Goal: Transaction & Acquisition: Purchase product/service

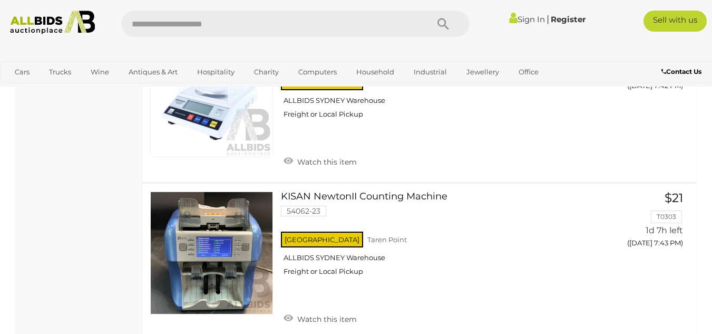
scroll to position [7601, 0]
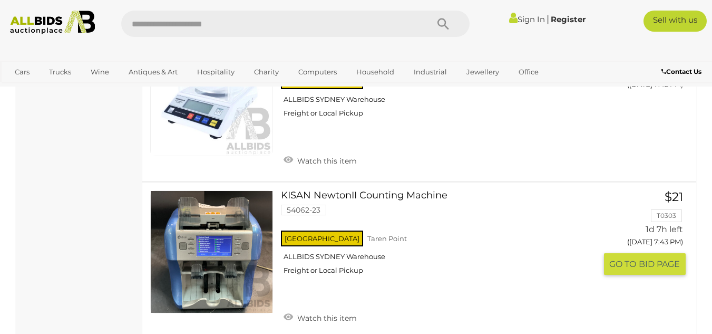
click at [345, 190] on link "KISAN NewtonII Counting Machine 54062-23 NSW Taren Point ALLBIDS SYDNEY Warehou…" at bounding box center [442, 236] width 307 height 92
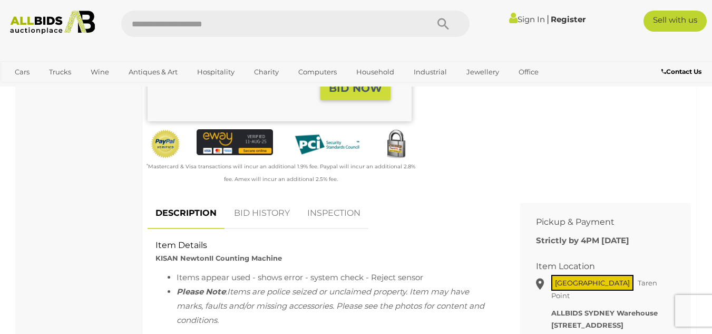
scroll to position [316, 0]
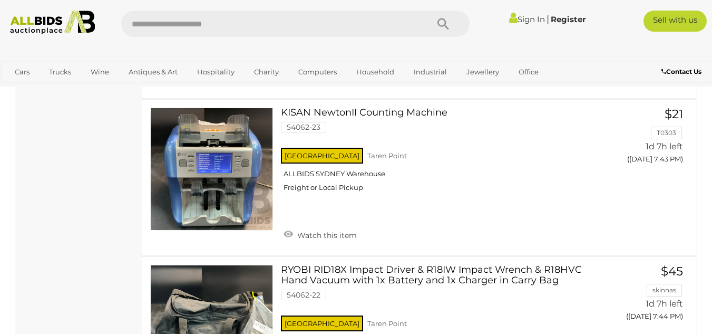
scroll to position [7682, 0]
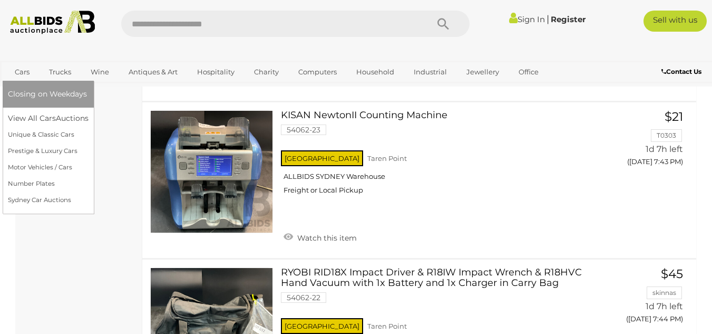
click at [21, 67] on link "Cars" at bounding box center [22, 71] width 28 height 17
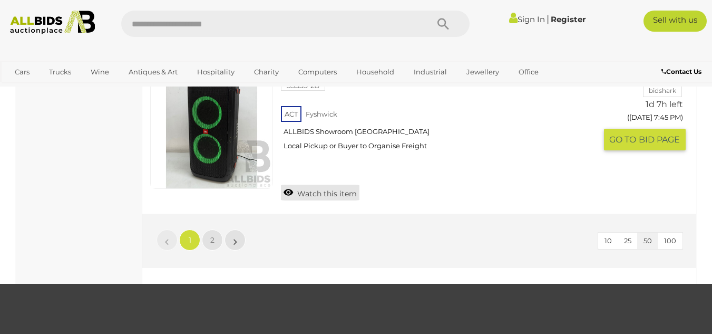
scroll to position [8064, 0]
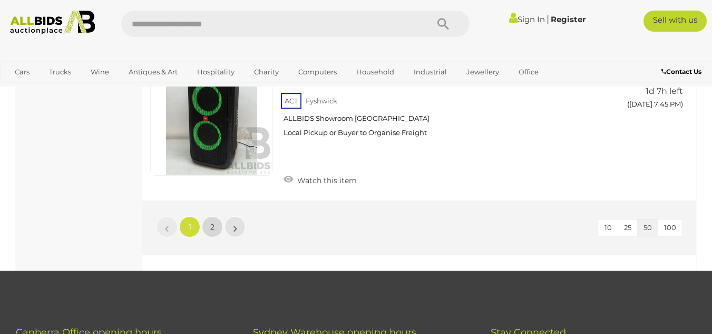
click at [210, 222] on span "2" at bounding box center [212, 226] width 4 height 9
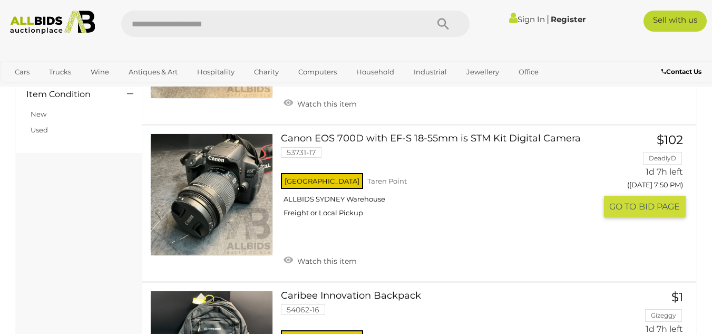
scroll to position [922, 0]
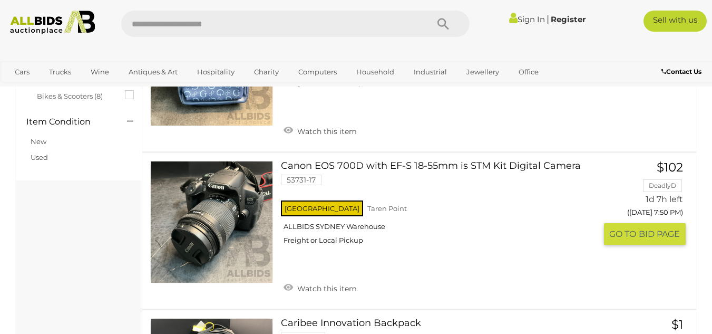
click at [223, 197] on link at bounding box center [211, 222] width 123 height 123
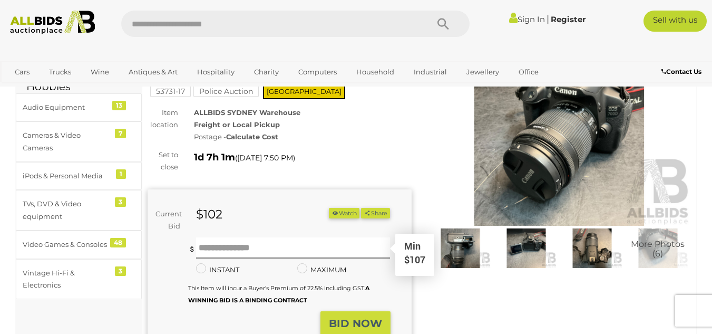
scroll to position [79, 0]
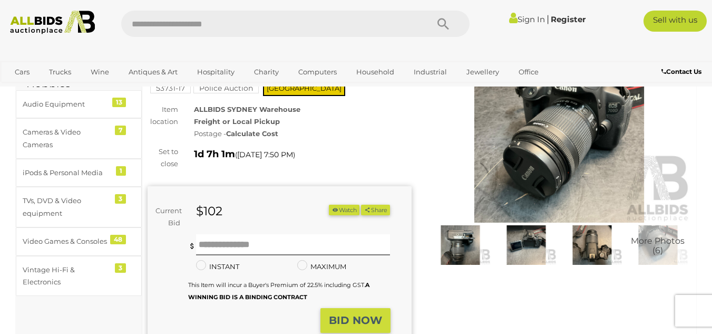
click at [462, 240] on img at bounding box center [460, 244] width 61 height 39
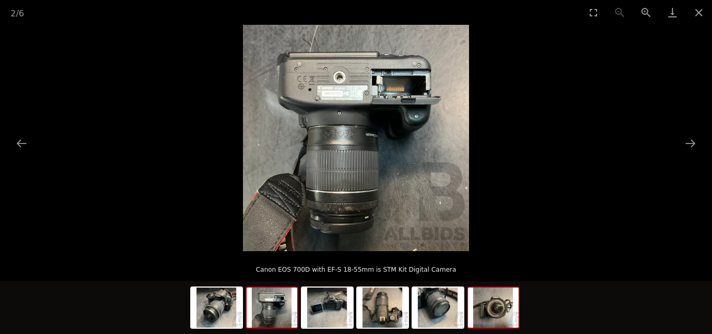
click at [495, 314] on img at bounding box center [493, 307] width 51 height 40
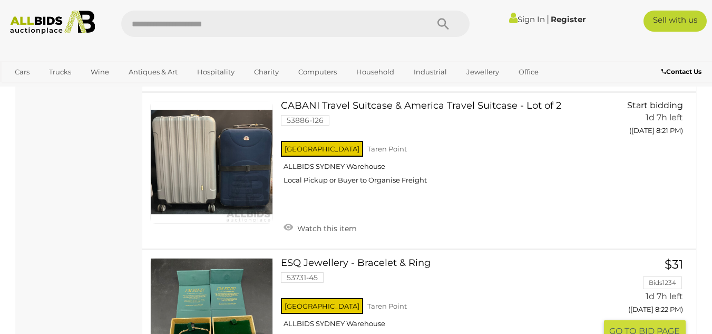
scroll to position [6210, 0]
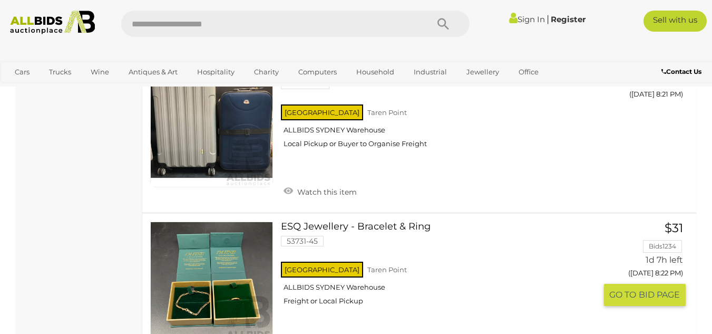
click at [207, 276] on link at bounding box center [211, 282] width 123 height 123
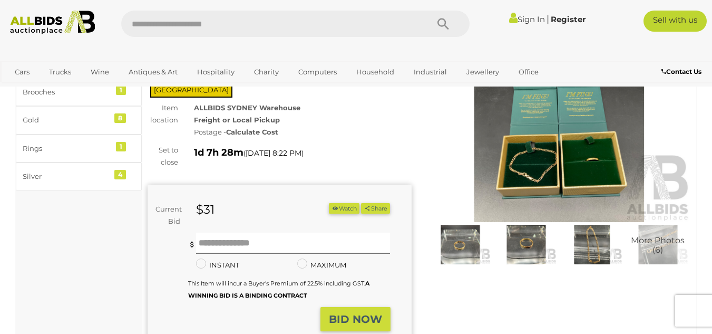
scroll to position [66, 0]
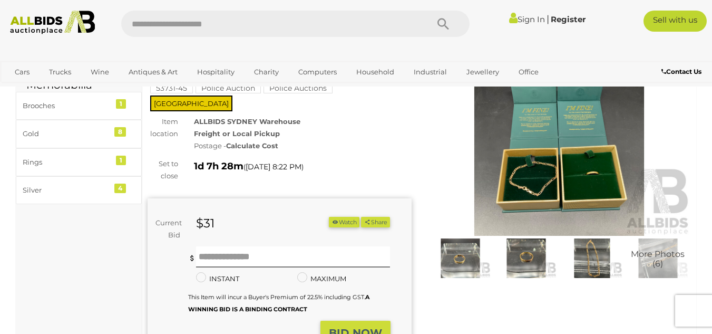
click at [458, 255] on img at bounding box center [460, 257] width 61 height 39
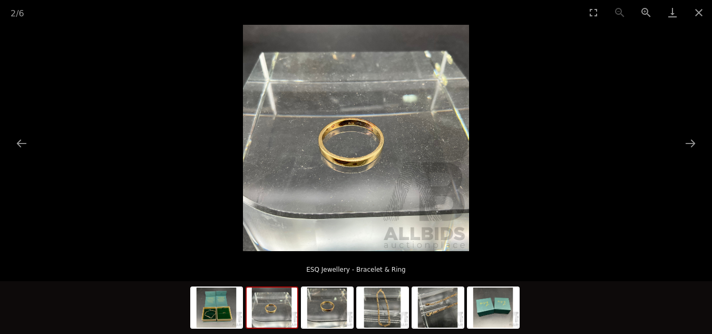
click at [273, 312] on img at bounding box center [272, 307] width 51 height 40
click at [330, 312] on img at bounding box center [327, 307] width 51 height 40
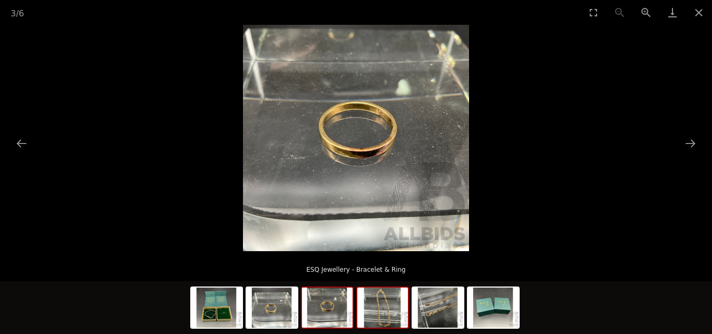
click at [380, 311] on img at bounding box center [382, 307] width 51 height 40
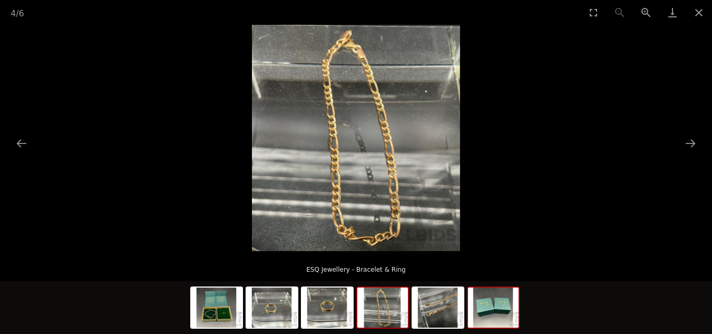
click at [487, 315] on img at bounding box center [493, 307] width 51 height 40
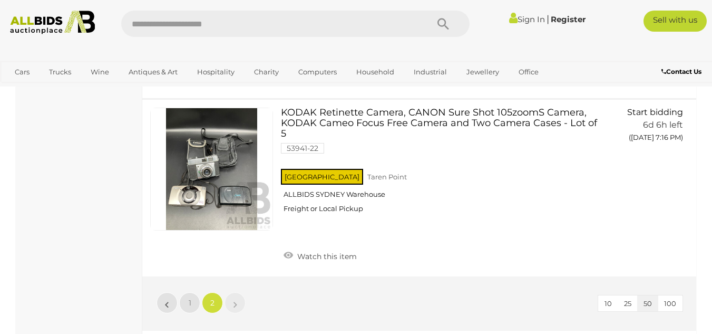
scroll to position [7306, 0]
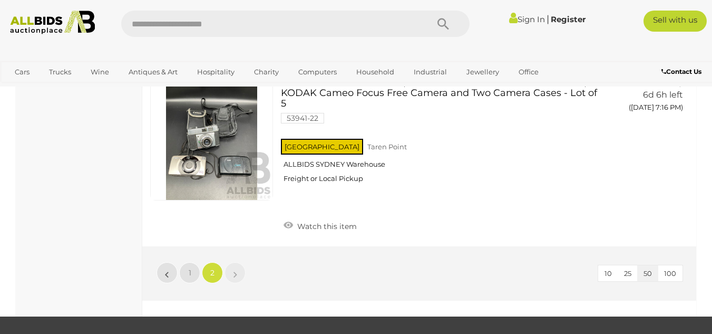
click at [236, 262] on li "»" at bounding box center [235, 272] width 21 height 21
click at [213, 268] on span "2" at bounding box center [212, 272] width 4 height 9
click at [189, 268] on span "1" at bounding box center [190, 272] width 3 height 9
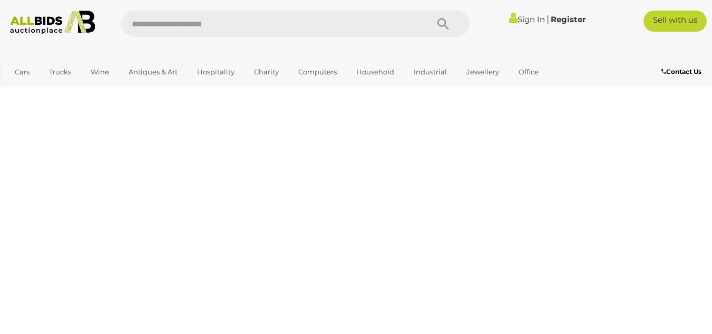
scroll to position [162, 0]
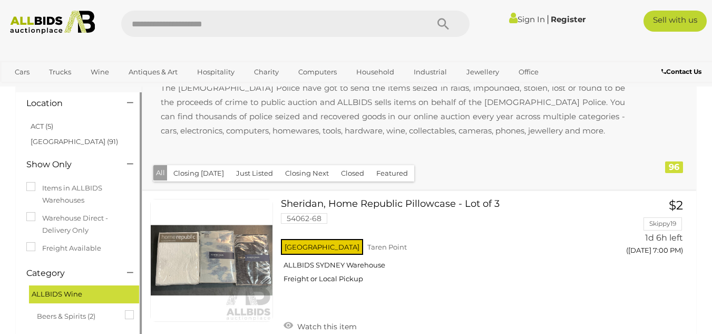
scroll to position [79, 0]
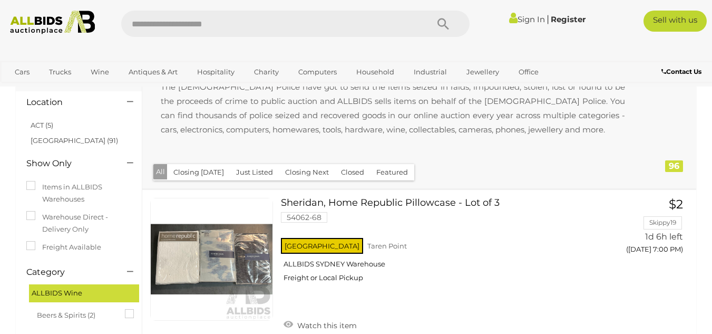
scroll to position [162, 0]
